Goal: Check status: Check status

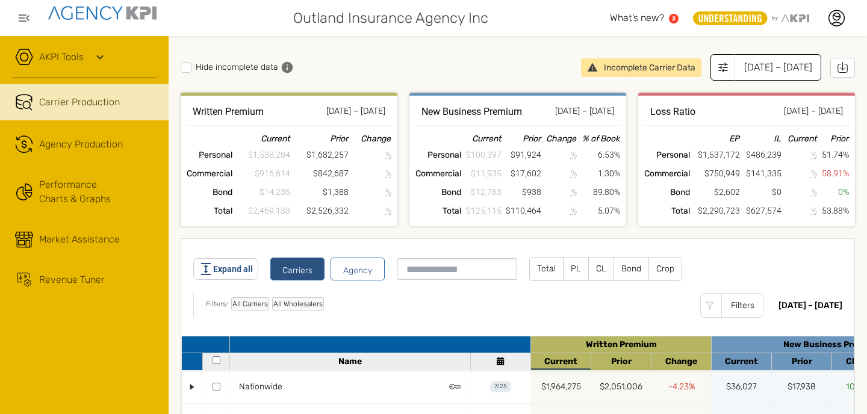
click at [736, 67] on div "[DATE] – [DATE]" at bounding box center [777, 67] width 87 height 26
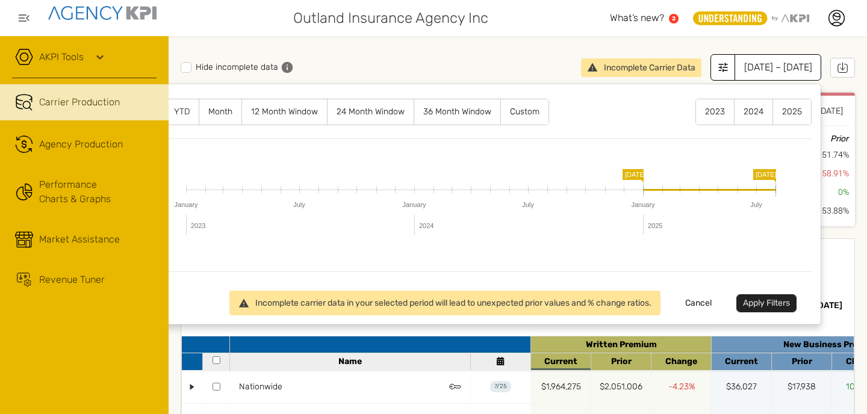
click at [306, 113] on label "12 Month Window" at bounding box center [284, 111] width 85 height 25
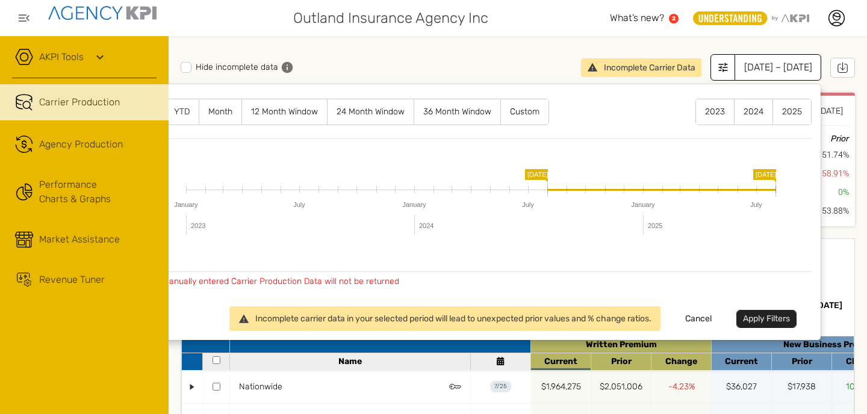
click at [777, 317] on button "Apply Filters" at bounding box center [766, 319] width 60 height 18
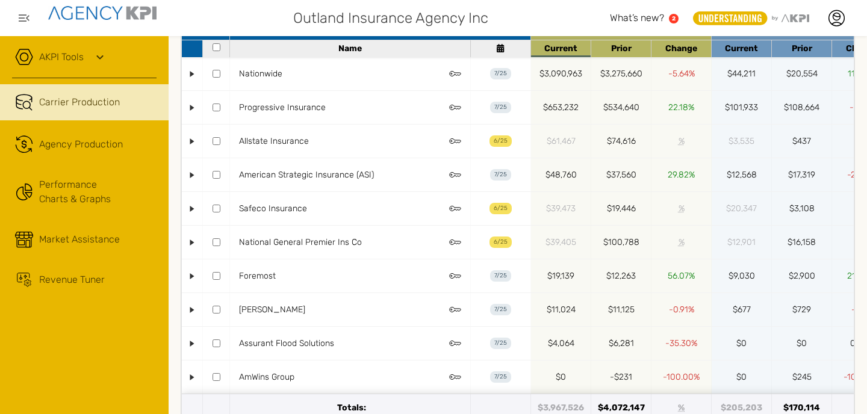
scroll to position [333, 0]
